Goal: Task Accomplishment & Management: Manage account settings

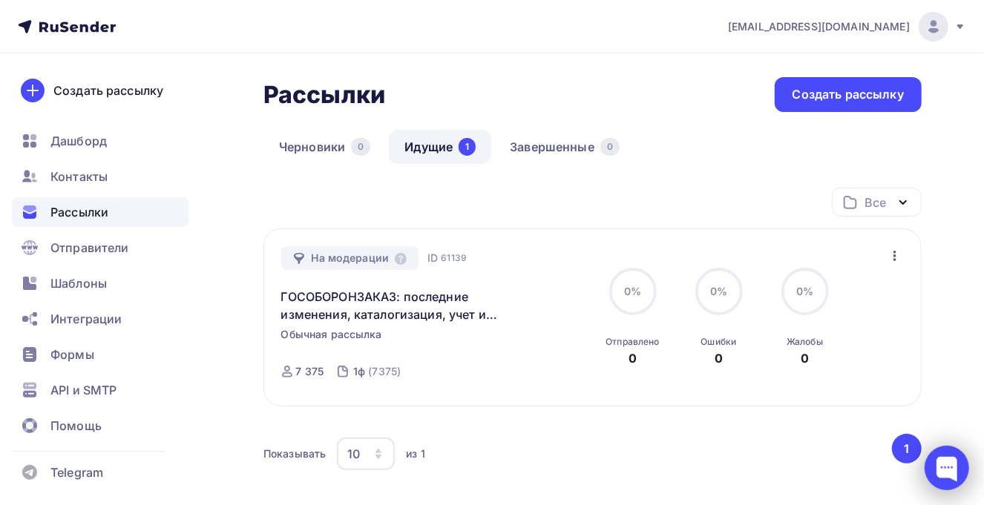
click at [942, 455] on div at bounding box center [946, 468] width 45 height 45
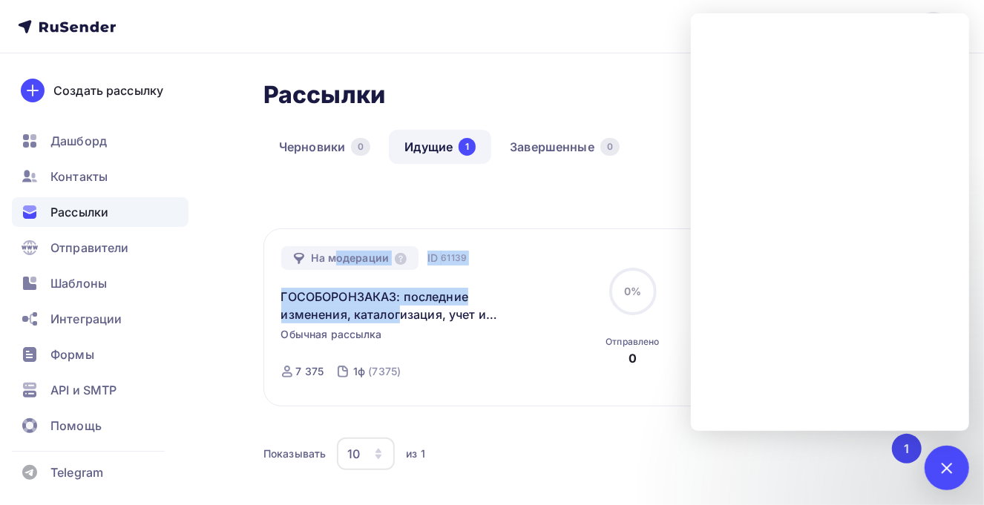
drag, startPoint x: 481, startPoint y: 262, endPoint x: 284, endPoint y: 262, distance: 197.3
click at [284, 262] on div "На модерации ID 61139 ГОСОБОРОНЗАКАЗ: последние изменения, каталогизация, учет …" at bounding box center [435, 317] width 309 height 143
copy div "На модерации ID 61139 ГОСОБОРОНЗАКАЗ: последние"
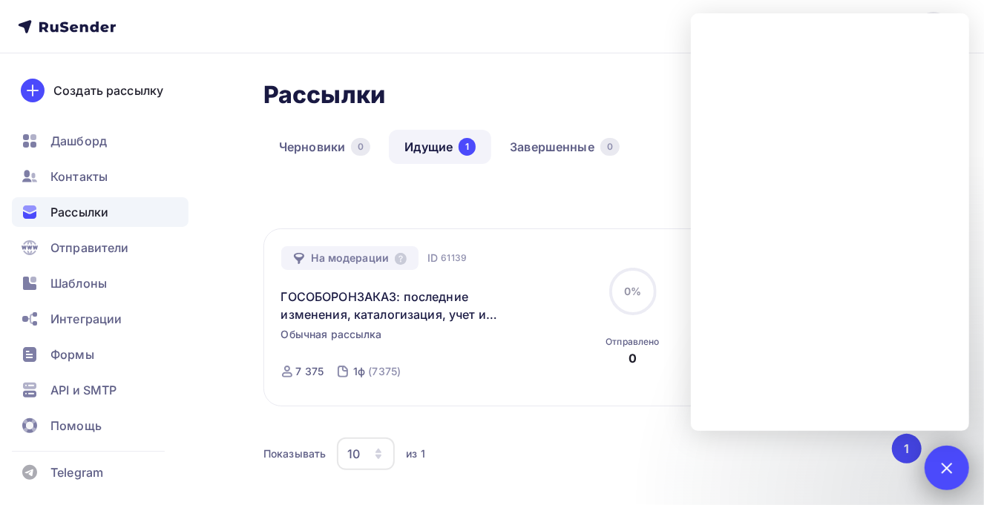
click at [952, 466] on div at bounding box center [946, 468] width 20 height 20
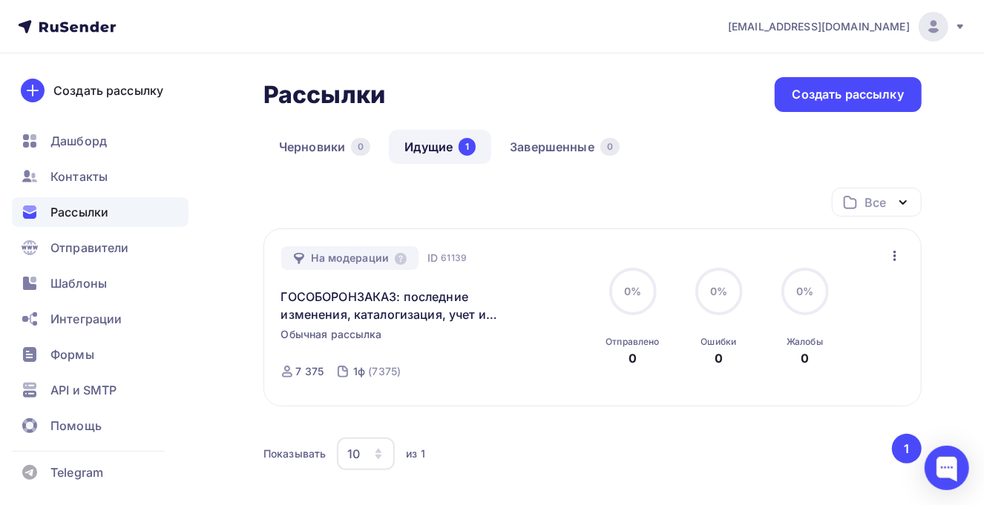
click at [937, 28] on img at bounding box center [933, 27] width 18 height 18
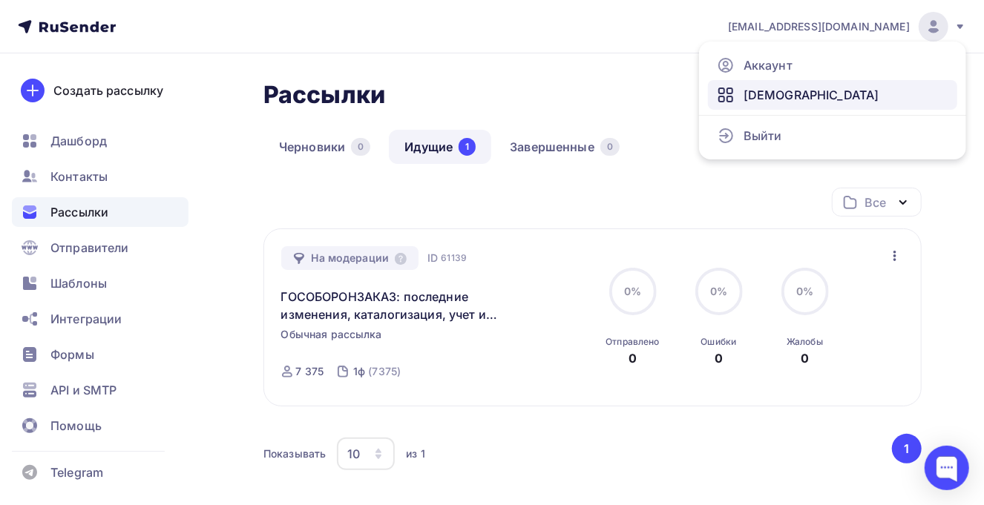
click at [809, 93] on link "[DEMOGRAPHIC_DATA]" at bounding box center [832, 95] width 249 height 30
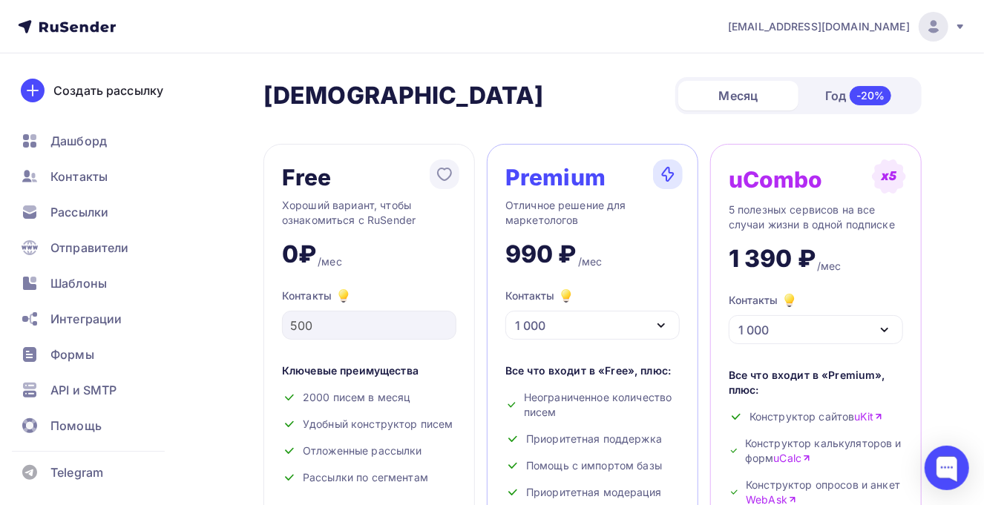
click at [927, 32] on img at bounding box center [933, 27] width 18 height 18
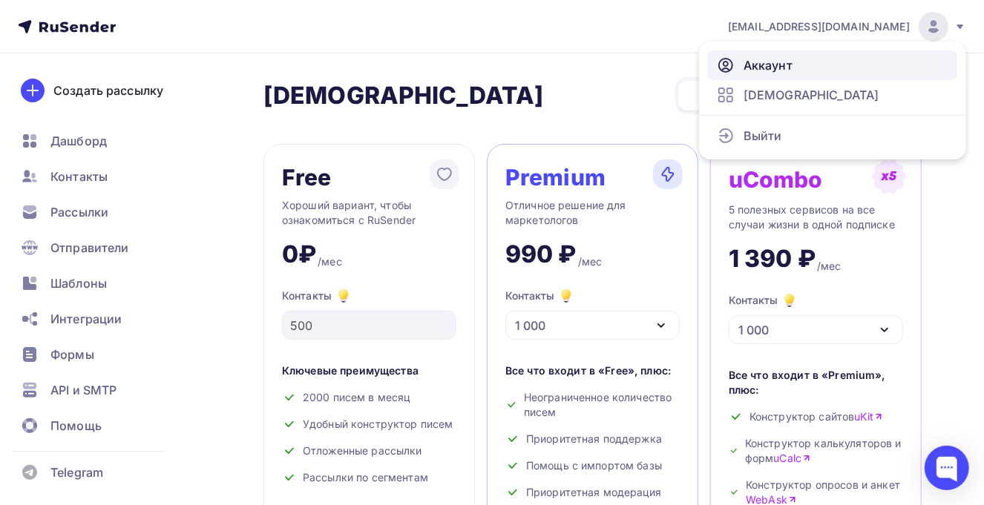
click at [788, 67] on span "Аккаунт" at bounding box center [767, 65] width 49 height 18
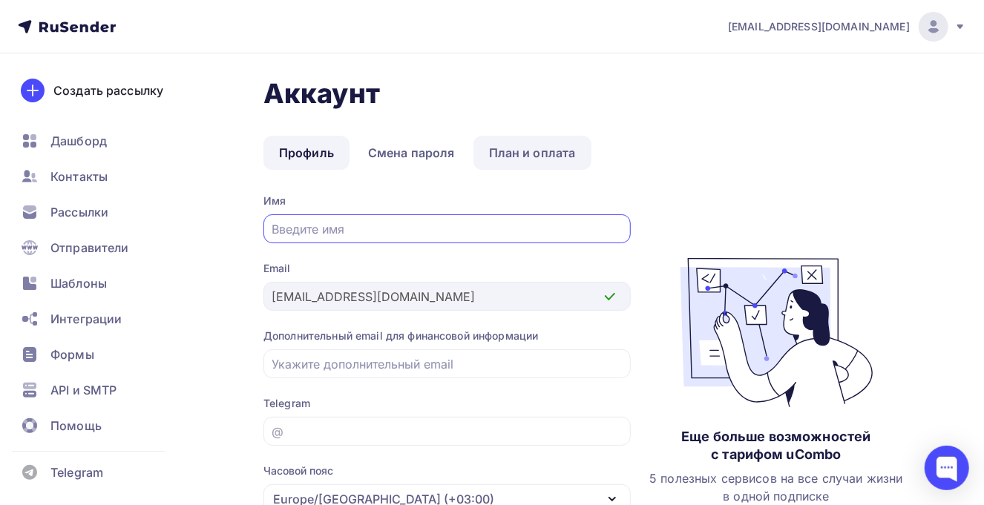
click at [518, 150] on link "План и оплата" at bounding box center [532, 153] width 118 height 34
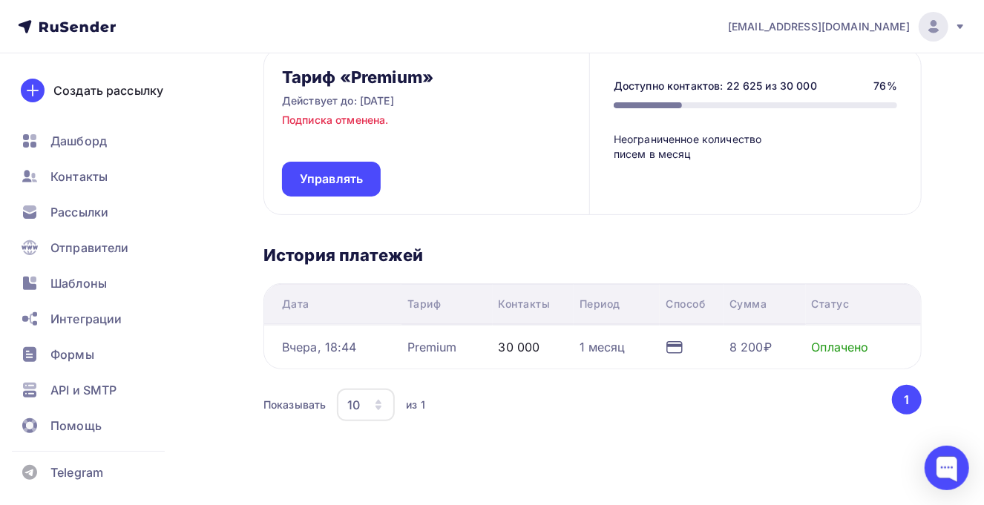
scroll to position [173, 0]
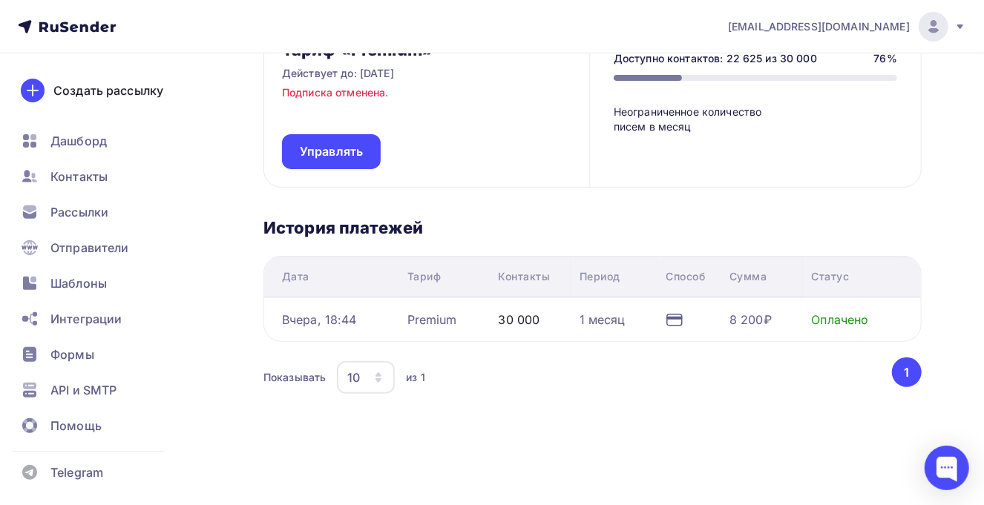
click at [823, 386] on div "Показывать 10 10 20 50 100 из 1" at bounding box center [576, 377] width 626 height 34
drag, startPoint x: 281, startPoint y: 313, endPoint x: 806, endPoint y: 314, distance: 525.1
click at [806, 314] on tr "Вчера, 18:44 Premium 30 000 1 месяц 8 200₽ Оплачено" at bounding box center [592, 319] width 656 height 44
copy tr "Вчера, 18:44 Premium 30 000 1 месяц 8 200₽"
click at [939, 467] on div at bounding box center [946, 468] width 45 height 45
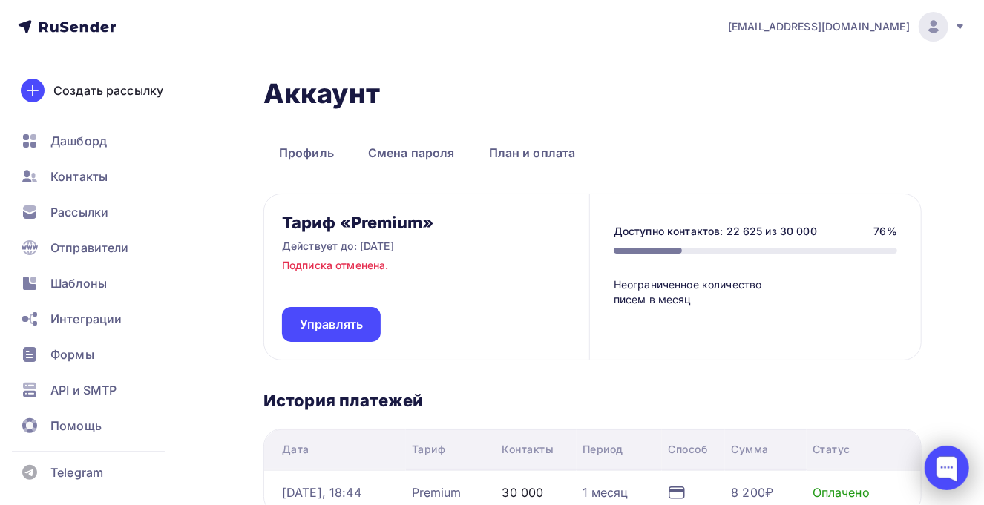
click at [958, 470] on div at bounding box center [946, 468] width 45 height 45
